Goal: Check status

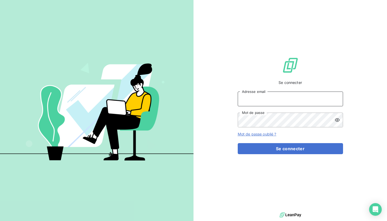
type input "justine.monsaingeon@dynseo.com"
click at [290, 153] on button "Se connecter" at bounding box center [290, 148] width 105 height 11
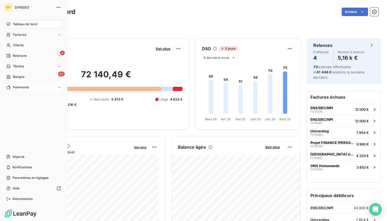
click at [28, 85] on div "Paiements" at bounding box center [33, 87] width 59 height 8
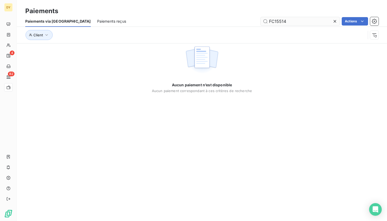
drag, startPoint x: 289, startPoint y: 22, endPoint x: 263, endPoint y: 21, distance: 25.5
click at [263, 21] on input "FC15514" at bounding box center [300, 21] width 79 height 8
type input "FC13602"
click at [97, 23] on span "Paiements reçus" at bounding box center [111, 21] width 29 height 5
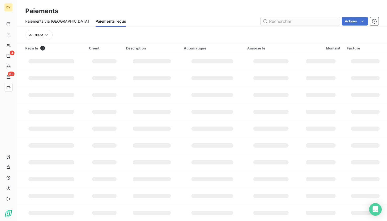
click at [288, 24] on input "text" at bounding box center [300, 21] width 79 height 8
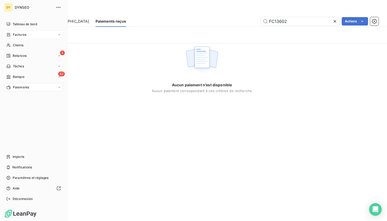
type input "FC13602"
click at [28, 34] on div "Factures" at bounding box center [33, 35] width 59 height 8
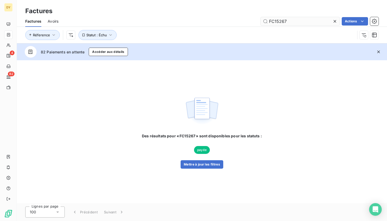
drag, startPoint x: 297, startPoint y: 20, endPoint x: 264, endPoint y: 20, distance: 32.9
click at [264, 20] on input "FC15267" at bounding box center [300, 21] width 79 height 8
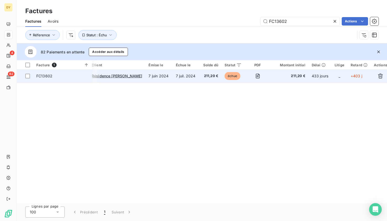
scroll to position [0, 3]
type input "FC13602"
click at [290, 75] on span "211,20 €" at bounding box center [290, 75] width 32 height 5
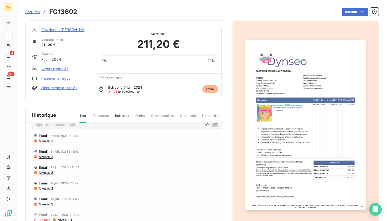
scroll to position [14, 0]
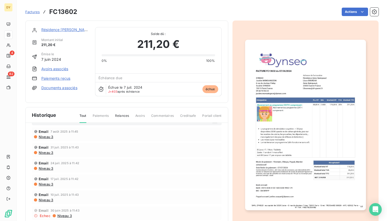
drag, startPoint x: 106, startPoint y: 115, endPoint x: 124, endPoint y: 115, distance: 17.6
click at [106, 115] on span "Paiements" at bounding box center [101, 118] width 16 height 9
click at [125, 117] on span "Relances" at bounding box center [122, 118] width 14 height 9
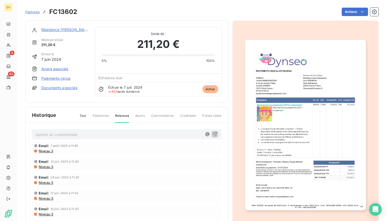
scroll to position [0, 0]
click at [50, 149] on div "Email 7 août 2025 à 11:45 Niveau 3" at bounding box center [127, 148] width 186 height 9
click at [50, 151] on span "Niveau 3" at bounding box center [45, 151] width 15 height 4
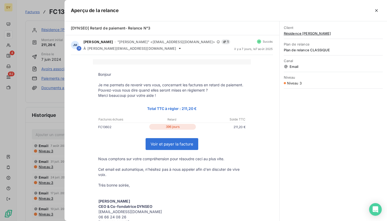
click at [44, 164] on div at bounding box center [193, 110] width 387 height 221
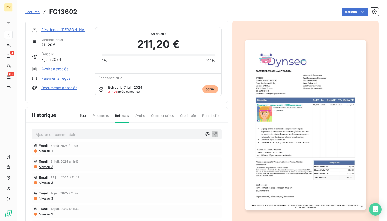
click at [45, 167] on span "Niveau 3" at bounding box center [45, 167] width 15 height 4
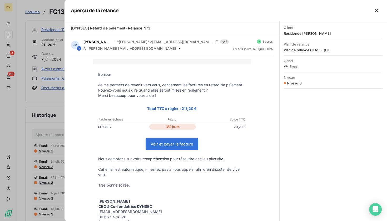
scroll to position [3, 0]
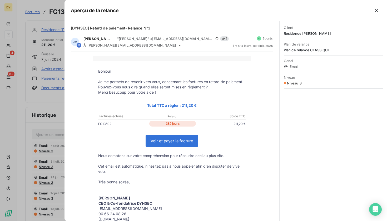
click at [52, 127] on div at bounding box center [193, 110] width 387 height 221
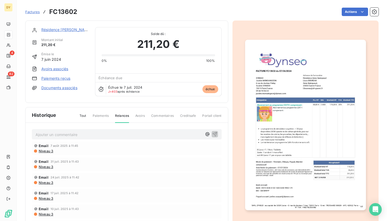
click at [45, 183] on span "Niveau 3" at bounding box center [45, 183] width 15 height 4
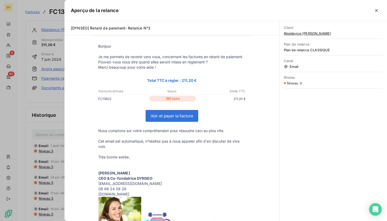
scroll to position [28, 0]
click at [32, 168] on div at bounding box center [193, 110] width 387 height 221
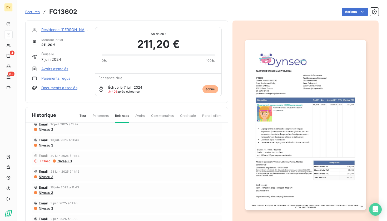
scroll to position [70, 0]
click at [49, 176] on span "Niveau 3" at bounding box center [45, 176] width 15 height 4
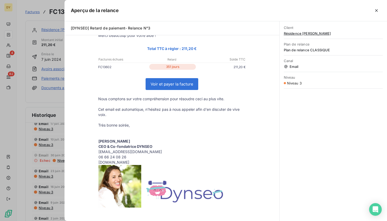
scroll to position [80, 0]
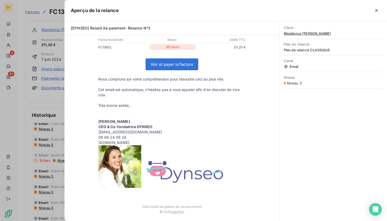
click at [24, 129] on div at bounding box center [193, 110] width 387 height 221
